Goal: Transaction & Acquisition: Obtain resource

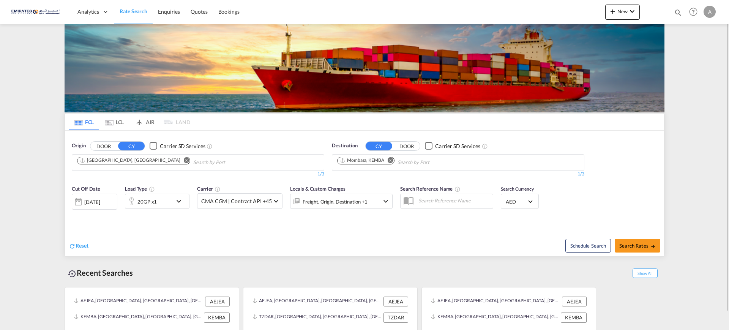
click at [391, 159] on md-icon "Remove" at bounding box center [391, 160] width 6 height 6
type input "s"
type input "sokhna"
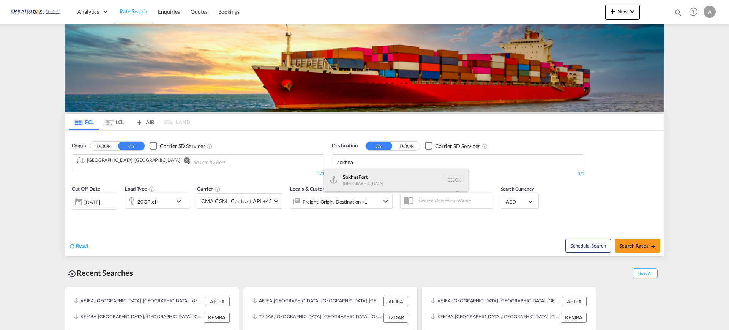
click at [354, 177] on div "Sokhna [GEOGRAPHIC_DATA] [GEOGRAPHIC_DATA]" at bounding box center [396, 180] width 144 height 23
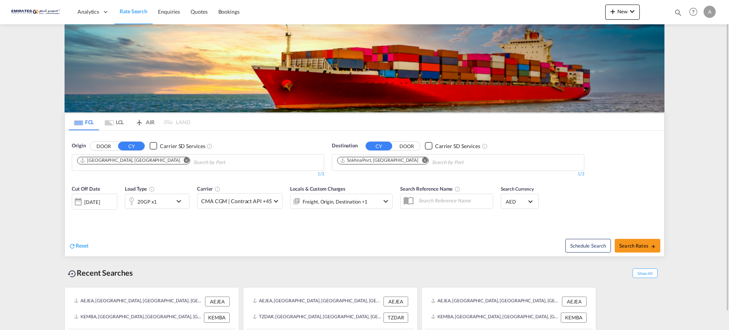
click at [159, 201] on div "20GP x1" at bounding box center [148, 201] width 47 height 15
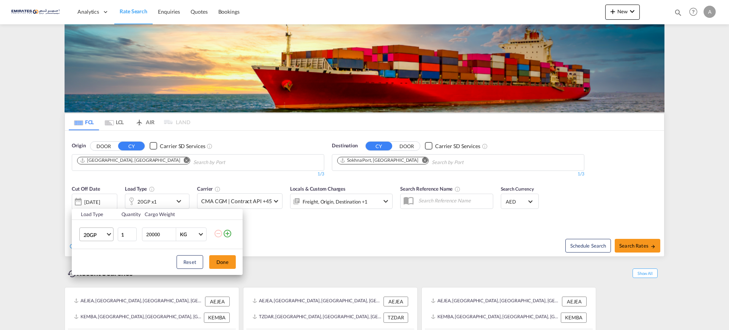
click at [96, 232] on span "20GP" at bounding box center [95, 235] width 22 height 8
click at [91, 272] on div "40HC" at bounding box center [91, 271] width 14 height 8
click at [225, 260] on button "Done" at bounding box center [222, 262] width 27 height 14
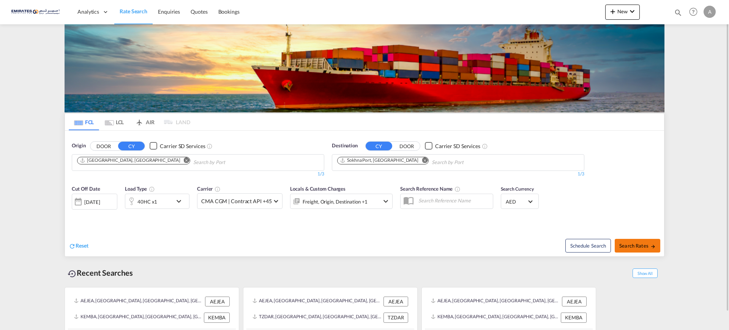
click at [637, 245] on span "Search Rates" at bounding box center [637, 246] width 36 height 6
type input "AEJEA to [GEOGRAPHIC_DATA] / [DATE]"
